Goal: Task Accomplishment & Management: Use online tool/utility

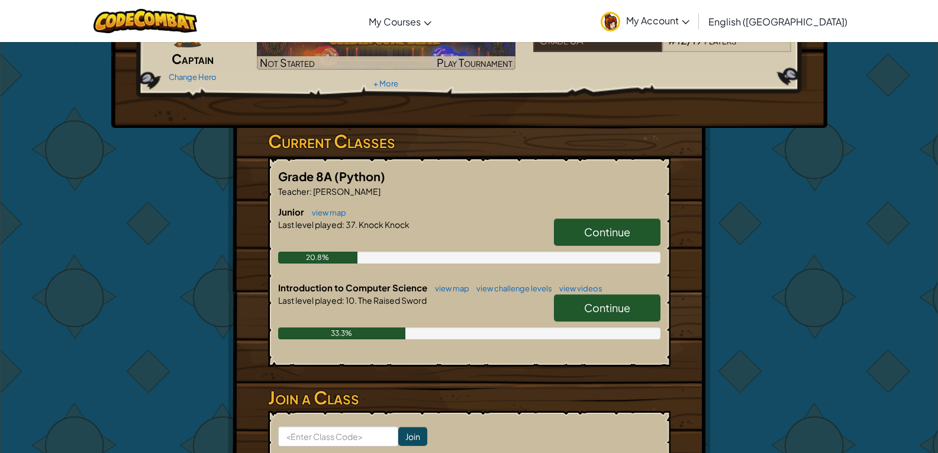
scroll to position [118, 0]
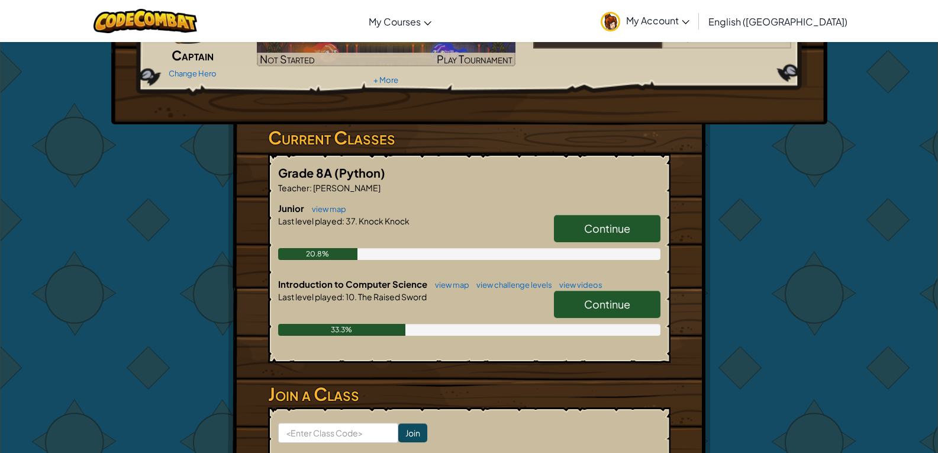
click at [590, 309] on span "Continue" at bounding box center [607, 304] width 46 height 14
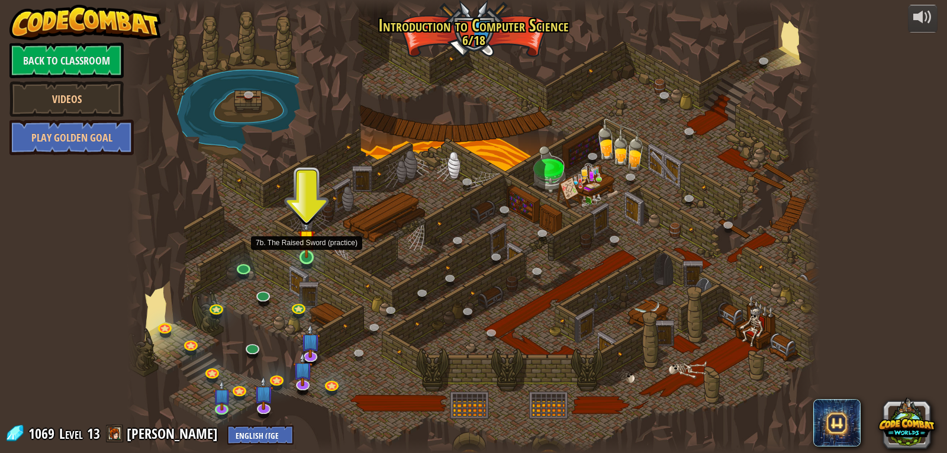
click at [305, 258] on img at bounding box center [307, 238] width 18 height 40
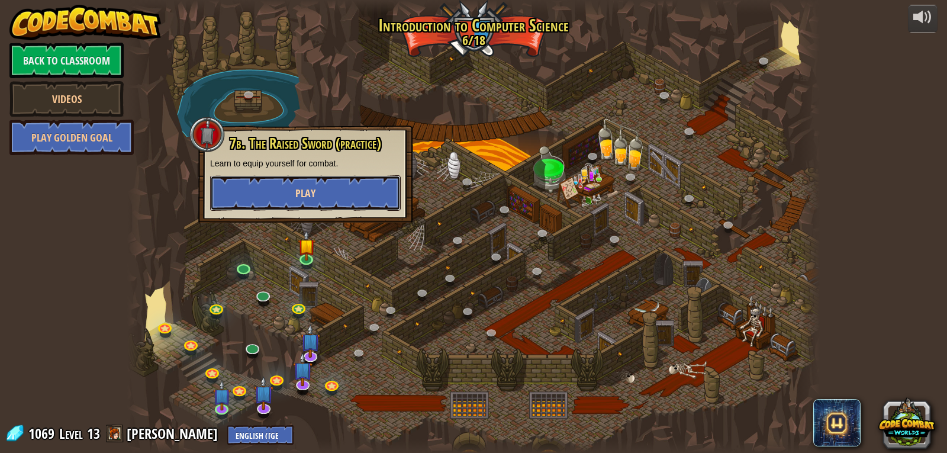
click at [322, 185] on button "Play" at bounding box center [305, 193] width 191 height 36
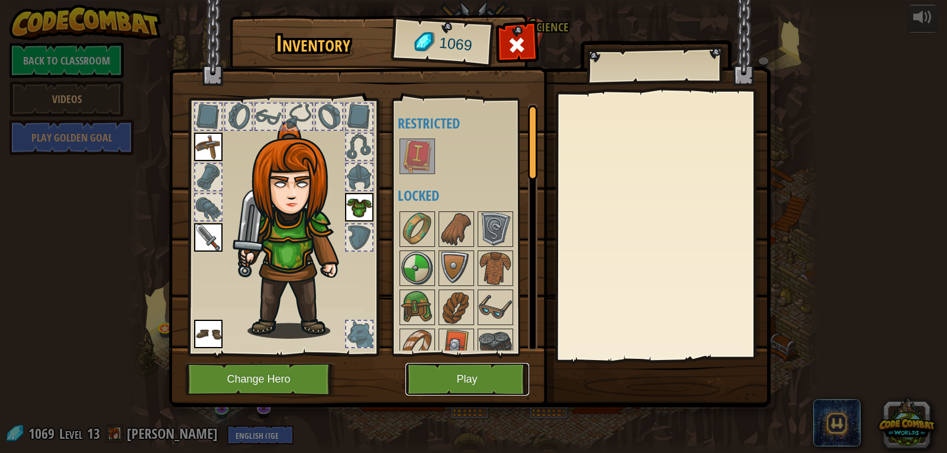
click at [508, 365] on button "Play" at bounding box center [467, 379] width 124 height 33
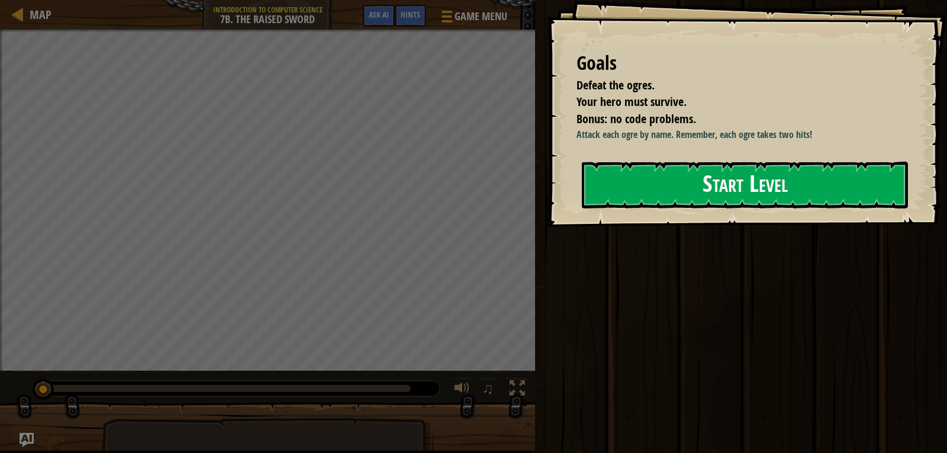
click at [778, 185] on button "Start Level" at bounding box center [745, 185] width 326 height 47
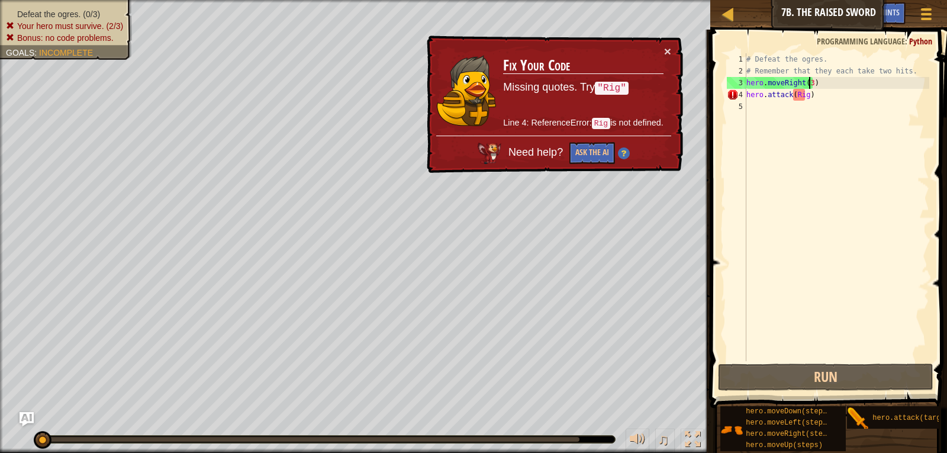
click at [808, 83] on div "# Defeat the ogres. # Remember that they each take two hits. hero . moveRight (…" at bounding box center [836, 218] width 185 height 331
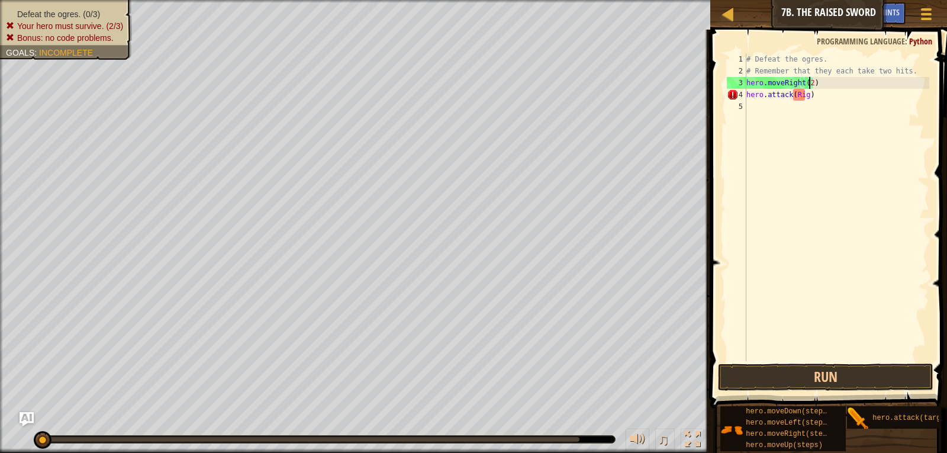
scroll to position [5, 5]
type textarea "hero.moveRight(2)"
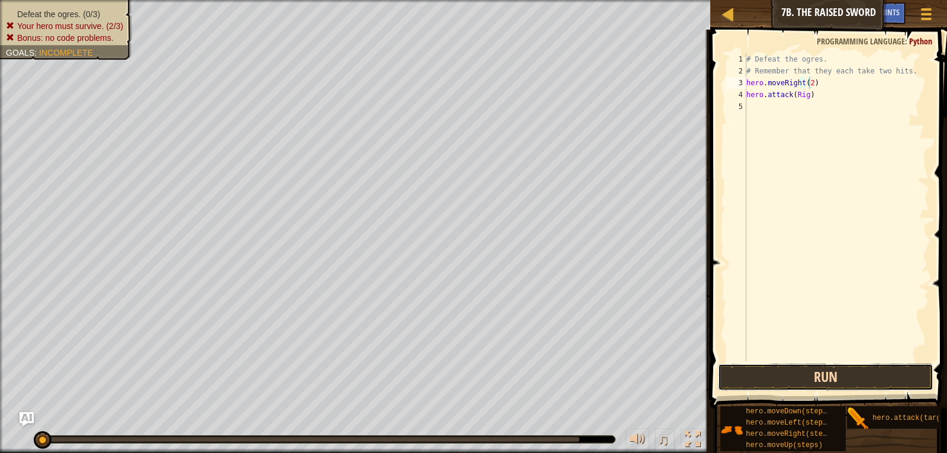
click at [831, 376] on button "Run" at bounding box center [826, 376] width 216 height 27
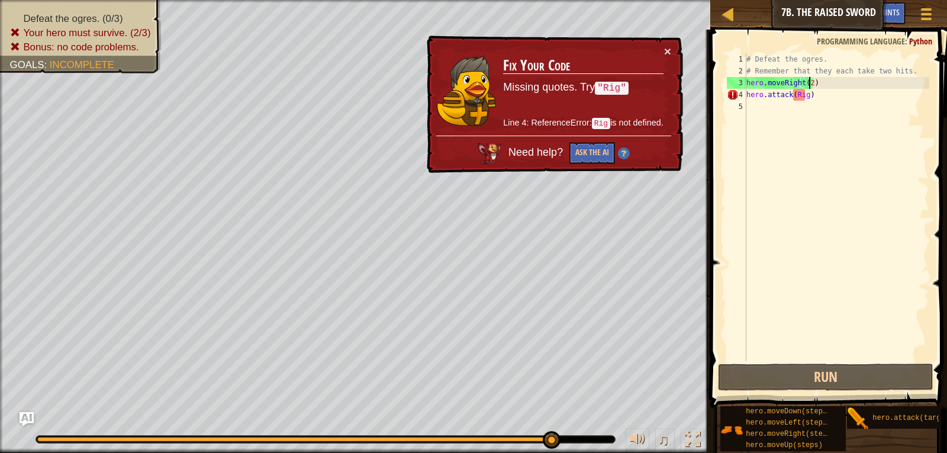
click at [787, 108] on div "# Defeat the ogres. # Remember that they each take two hits. hero . moveRight (…" at bounding box center [836, 218] width 185 height 331
paste textarea "hero.attack(Rig)"
drag, startPoint x: 810, startPoint y: 92, endPoint x: 742, endPoint y: 96, distance: 68.2
click at [742, 96] on div "1 2 3 4 5 # Defeat the ogres. # Remember that they each take two hits. hero . m…" at bounding box center [827, 207] width 205 height 308
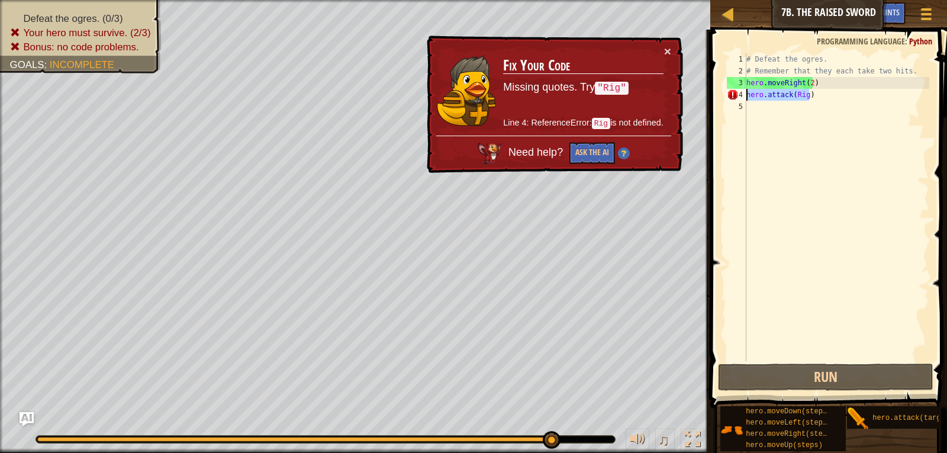
type textarea "hero.attack(Rig)"
click at [781, 114] on div "# Defeat the ogres. # Remember that they each take two hits. hero . moveRight (…" at bounding box center [836, 218] width 185 height 331
paste textarea "hero.attack(Rig)"
drag, startPoint x: 812, startPoint y: 94, endPoint x: 743, endPoint y: 98, distance: 68.8
click at [743, 98] on div "1 2 3 4 5 # Defeat the ogres. # Remember that they each take two hits. hero . m…" at bounding box center [827, 207] width 205 height 308
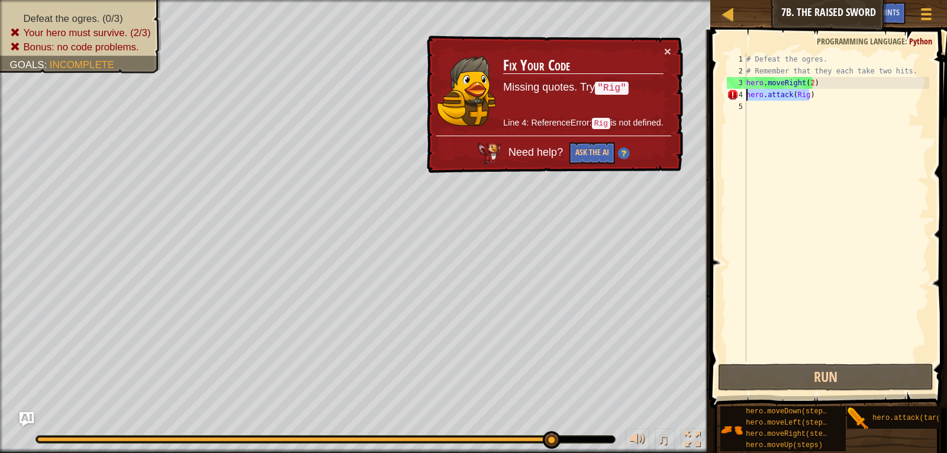
type textarea "hero.attack(Rig)"
click at [753, 110] on div "# Defeat the ogres. # Remember that they each take two hits. hero . moveRight (…" at bounding box center [836, 218] width 185 height 331
paste textarea "hero.attack(Rig)"
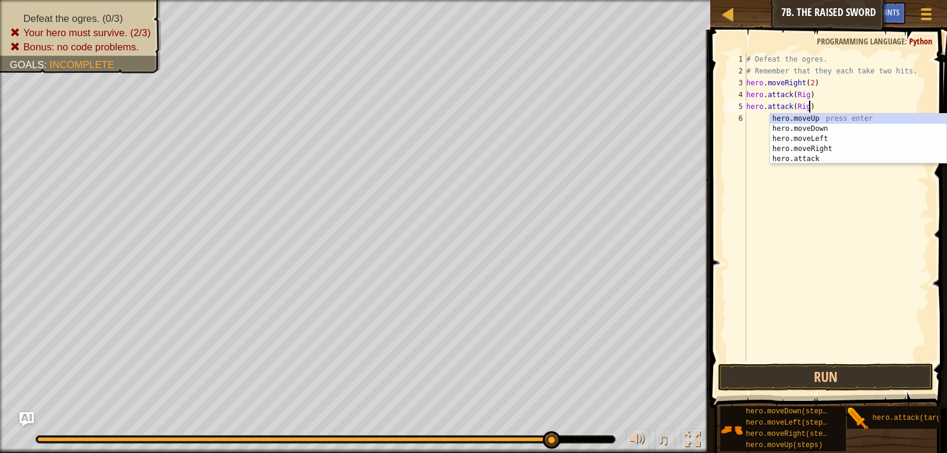
type textarea "hero.attack(Rig)hero.moveUp()"
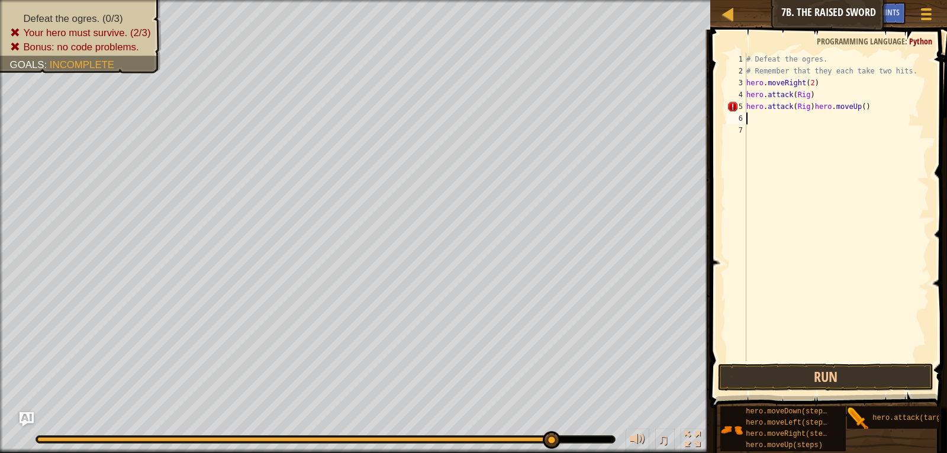
paste textarea "hero.attack(Rig)"
type textarea "hero.attack(Rig)"
paste textarea "hero.attack(Rig)"
drag, startPoint x: 840, startPoint y: 123, endPoint x: 806, endPoint y: 111, distance: 36.0
click at [806, 111] on div "# Defeat the ogres. # Remember that they each take two hits. hero . moveRight (…" at bounding box center [836, 218] width 185 height 331
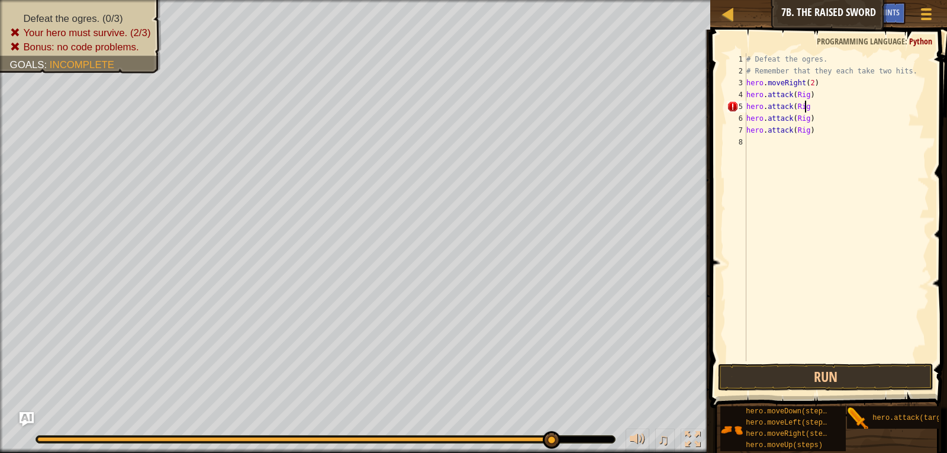
type textarea "hero.attack(Rig)"
drag, startPoint x: 778, startPoint y: 135, endPoint x: 765, endPoint y: 135, distance: 13.0
click at [759, 135] on div "# Defeat the ogres. # Remember that they each take two hits. hero . moveRight (…" at bounding box center [836, 218] width 185 height 331
click at [812, 135] on div "# Defeat the ogres. # Remember that they each take two hits. hero . moveRight (…" at bounding box center [836, 218] width 185 height 331
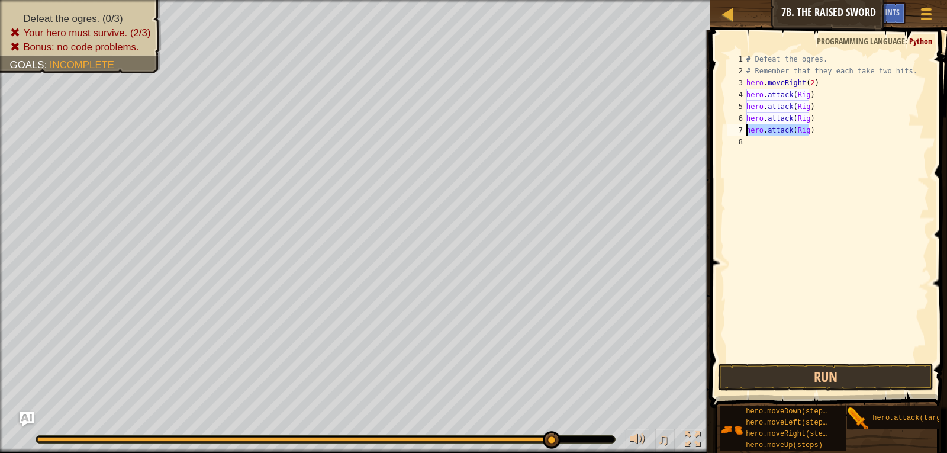
drag, startPoint x: 812, startPoint y: 135, endPoint x: 739, endPoint y: 132, distance: 72.9
click at [739, 132] on div "hero.attack(Rig) 1 2 3 4 5 6 7 8 # Defeat the ogres. # Remember that they each …" at bounding box center [827, 207] width 205 height 308
click at [806, 118] on div "# Defeat the ogres. # Remember that they each take two hits. hero . moveRight (…" at bounding box center [836, 218] width 185 height 331
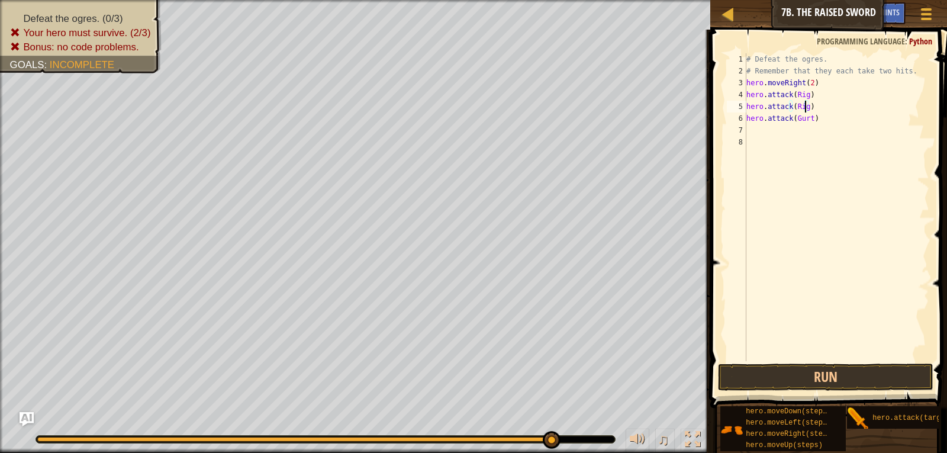
click at [804, 108] on div "# Defeat the ogres. # Remember that they each take two hits. hero . moveRight (…" at bounding box center [836, 218] width 185 height 331
click at [803, 95] on div "# Defeat the ogres. # Remember that they each take two hits. hero . moveRight (…" at bounding box center [836, 218] width 185 height 331
click at [802, 95] on div "# Defeat the ogres. # Remember that they each take two hits. hero . moveRight (…" at bounding box center [836, 218] width 185 height 331
click at [805, 98] on div "# Defeat the ogres. # Remember that they each take two hits. hero . moveRight (…" at bounding box center [836, 218] width 185 height 331
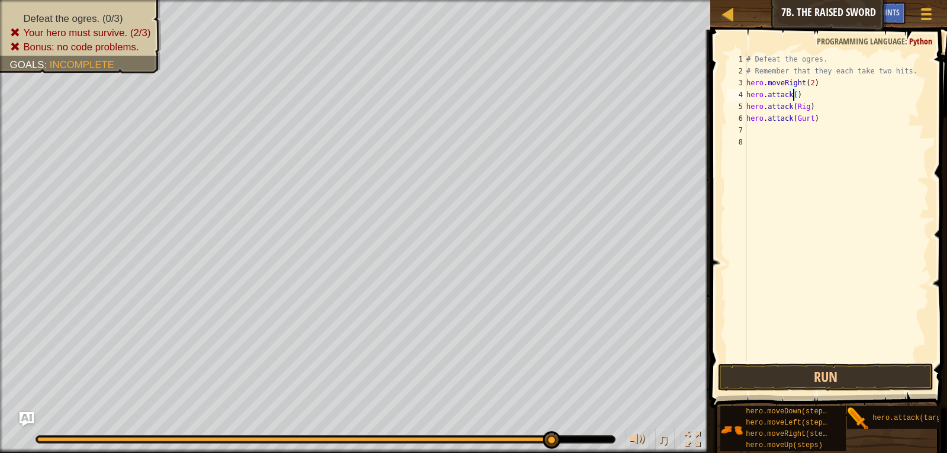
click at [350, 437] on div at bounding box center [293, 439] width 513 height 5
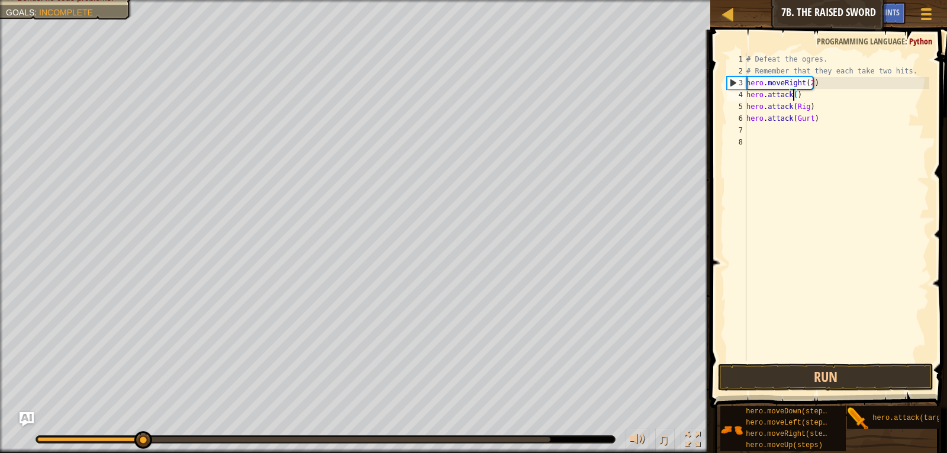
click at [141, 400] on div "Defeat the ogres. (0/3) Your hero must survive. (2/3) Bonus: no code problems. …" at bounding box center [473, 226] width 947 height 453
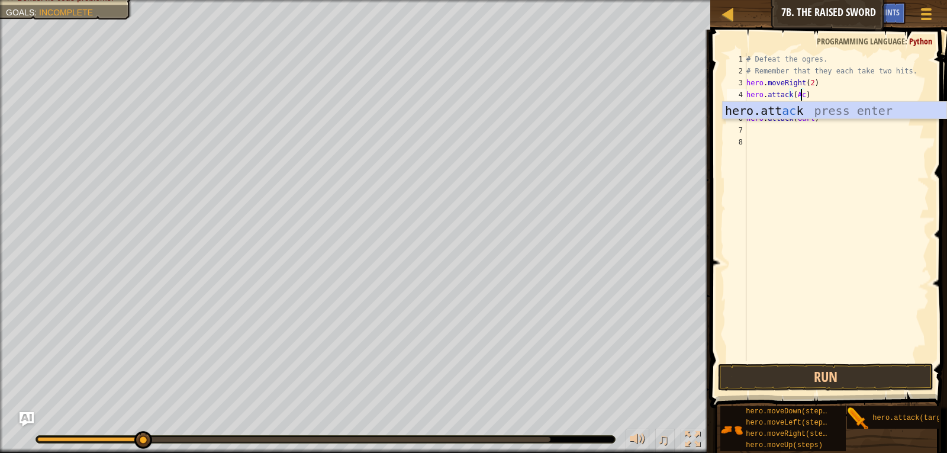
scroll to position [5, 5]
type textarea "hero.attack(Ack)"
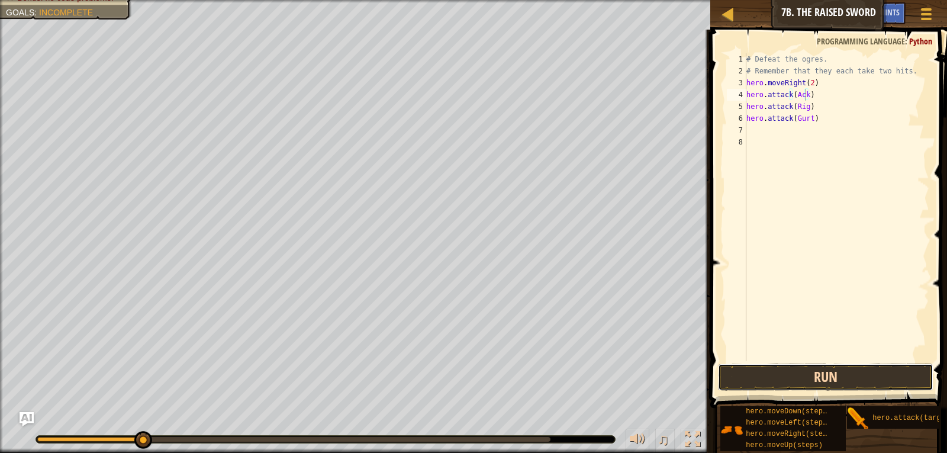
click at [778, 381] on button "Run" at bounding box center [826, 376] width 216 height 27
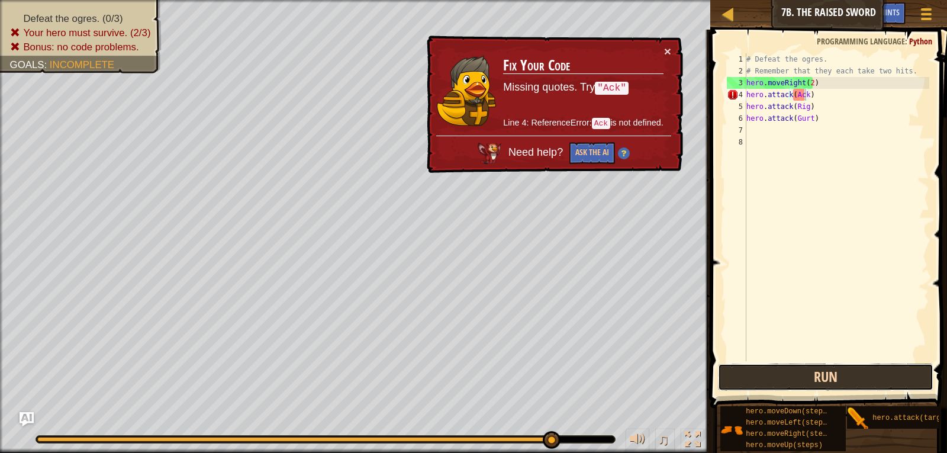
click at [817, 381] on button "Run" at bounding box center [826, 376] width 216 height 27
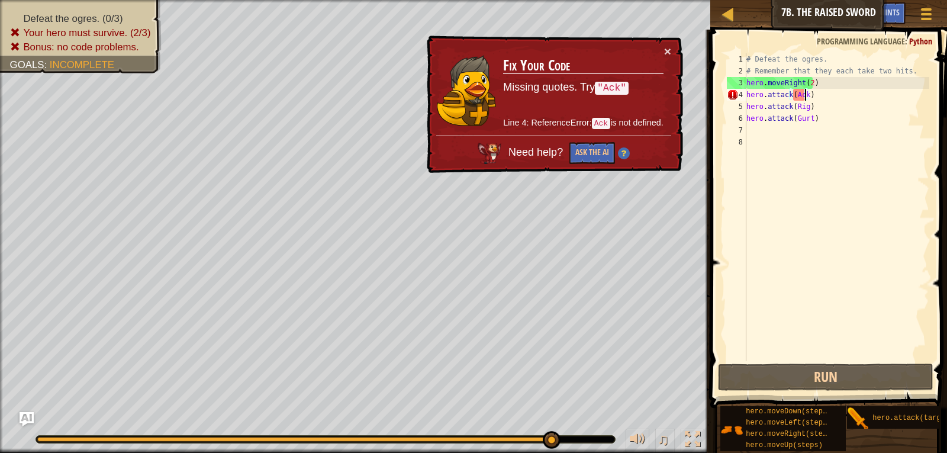
drag, startPoint x: 557, startPoint y: 444, endPoint x: 587, endPoint y: 443, distance: 29.6
drag, startPoint x: 561, startPoint y: 440, endPoint x: 451, endPoint y: 445, distance: 109.6
click at [451, 445] on div "♫" at bounding box center [355, 436] width 710 height 36
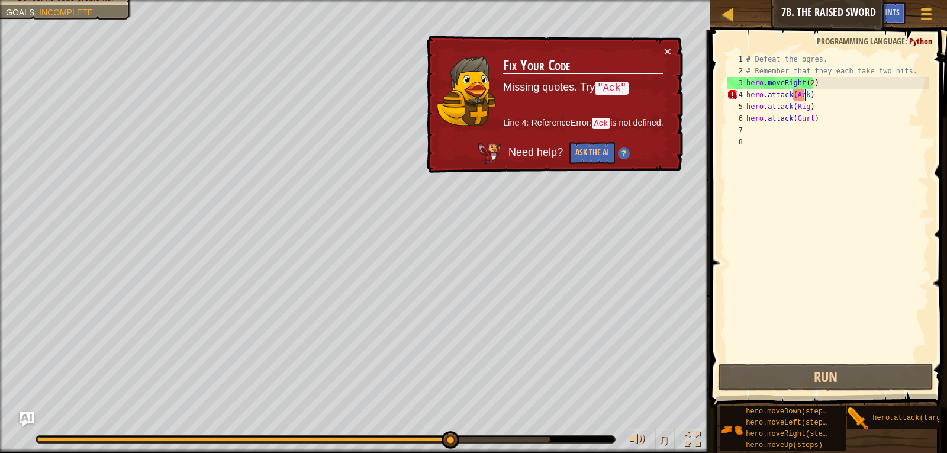
click at [449, 441] on div at bounding box center [243, 439] width 412 height 5
drag, startPoint x: 450, startPoint y: 441, endPoint x: 214, endPoint y: 481, distance: 240.1
click at [665, 51] on button "×" at bounding box center [669, 53] width 8 height 12
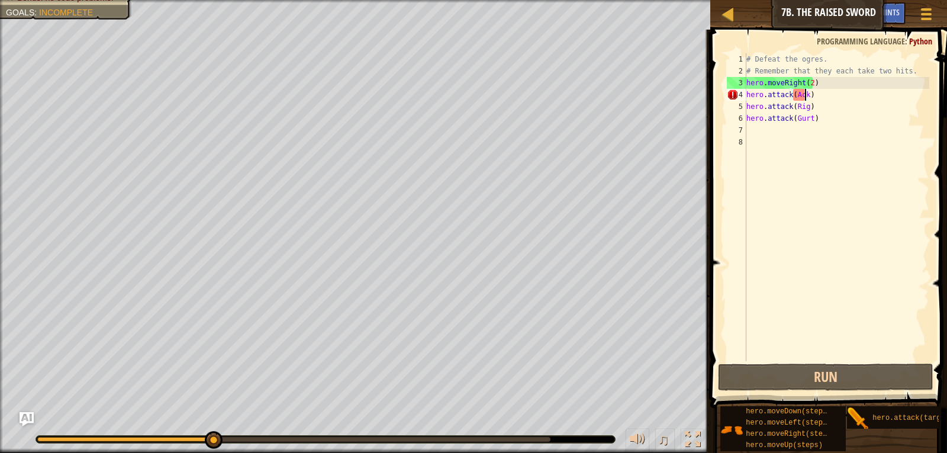
click at [304, 429] on div "Defeat the ogres. (0/3) Your hero must survive. (2/3) Bonus: no code problems. …" at bounding box center [473, 226] width 947 height 453
drag, startPoint x: 218, startPoint y: 430, endPoint x: 348, endPoint y: 471, distance: 135.9
click at [348, 0] on html "Map Introduction to Computer Science 7b. The Raised Sword Game Menu Done Hints …" at bounding box center [473, 0] width 947 height 0
click at [349, 439] on div at bounding box center [293, 439] width 513 height 5
click at [471, 377] on div "Defeat the ogres. (0/3) Your hero must survive. (2/3) Bonus: no code problems. …" at bounding box center [473, 226] width 947 height 453
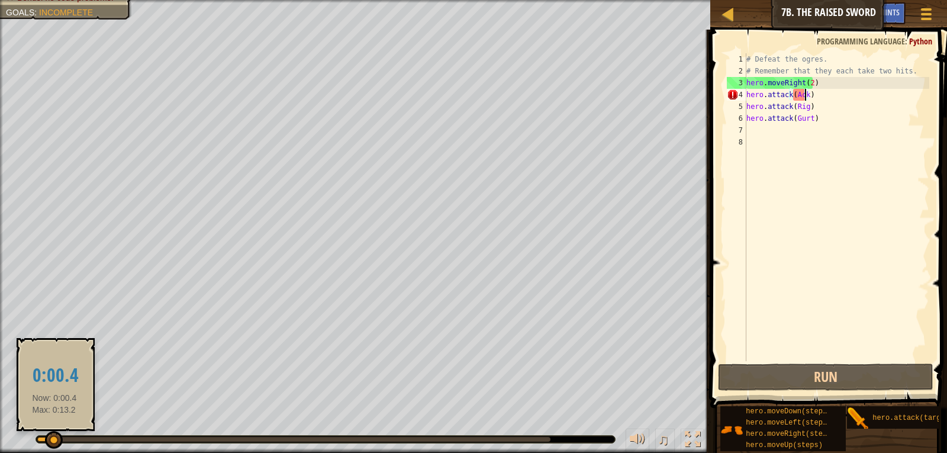
drag, startPoint x: 472, startPoint y: 437, endPoint x: 54, endPoint y: 434, distance: 417.9
click at [54, 434] on div at bounding box center [54, 440] width 18 height 18
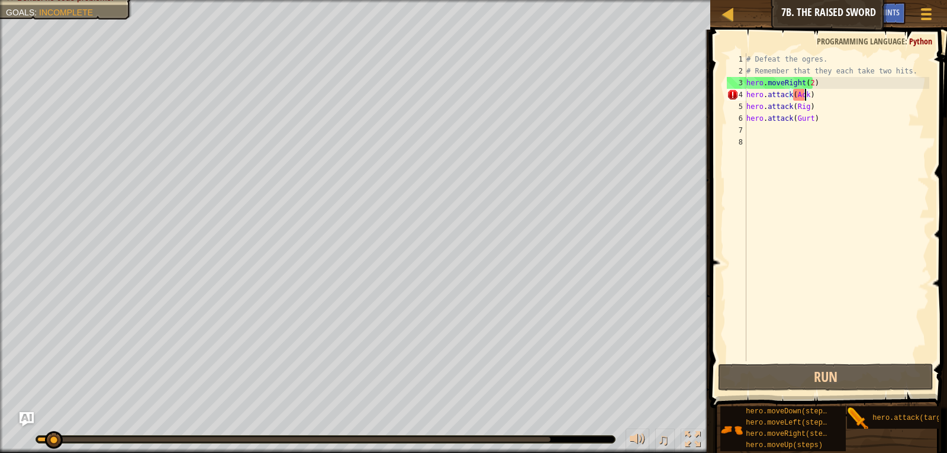
click at [519, 436] on div at bounding box center [325, 439] width 579 height 7
click at [519, 438] on div at bounding box center [293, 439] width 513 height 5
click at [32, 113] on div "Defeat the ogres. (0/3) Your hero must survive. (2/3) Bonus: no code problems. …" at bounding box center [473, 226] width 947 height 453
